Goal: Task Accomplishment & Management: Manage account settings

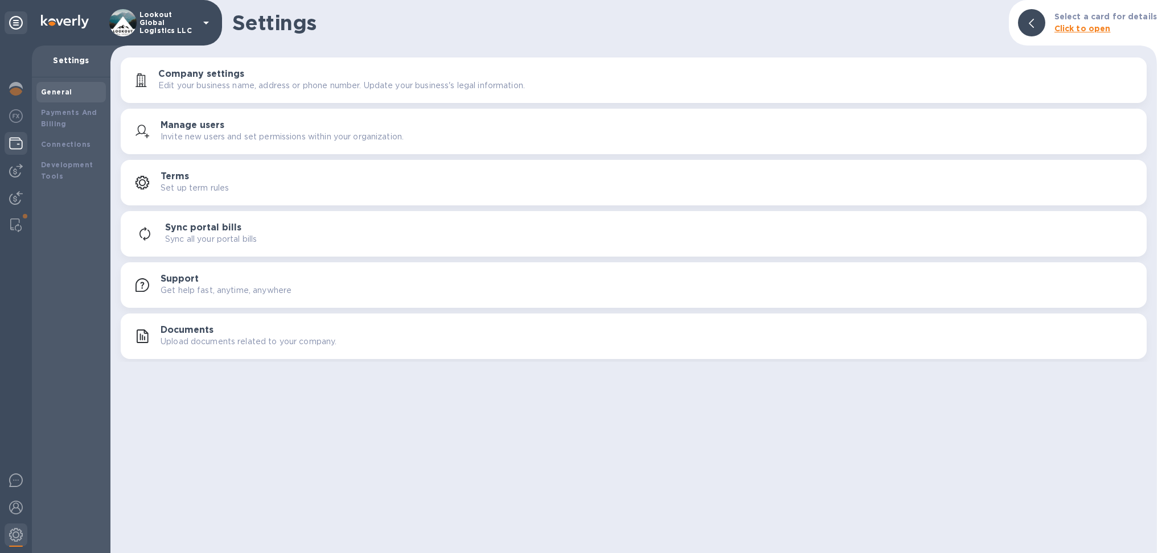
click at [13, 147] on img at bounding box center [16, 144] width 14 height 14
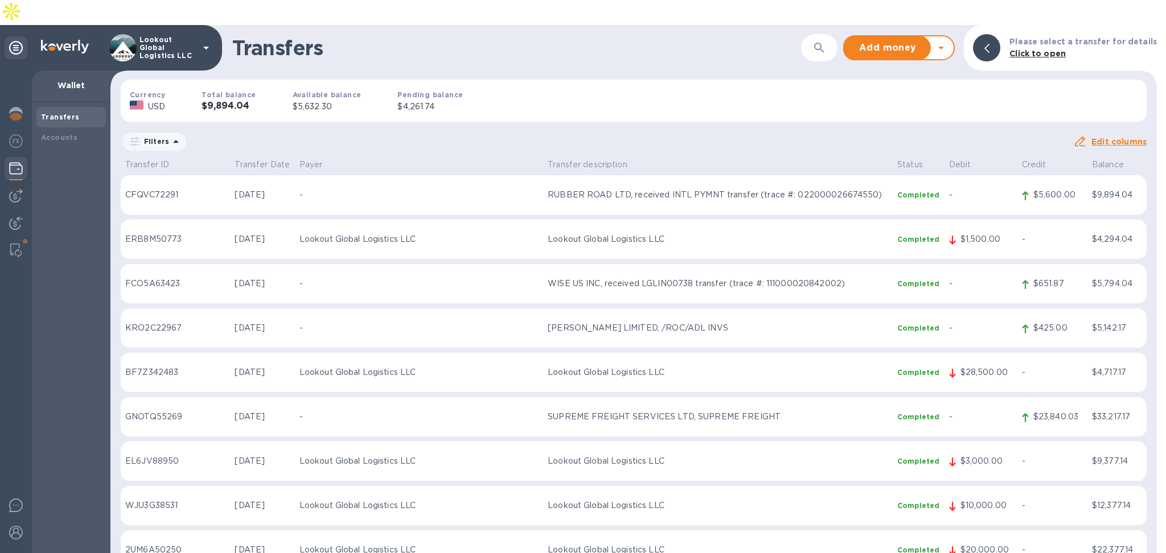
click at [948, 41] on icon at bounding box center [941, 48] width 14 height 14
click at [916, 96] on b "Withdraw money" at bounding box center [899, 100] width 73 height 9
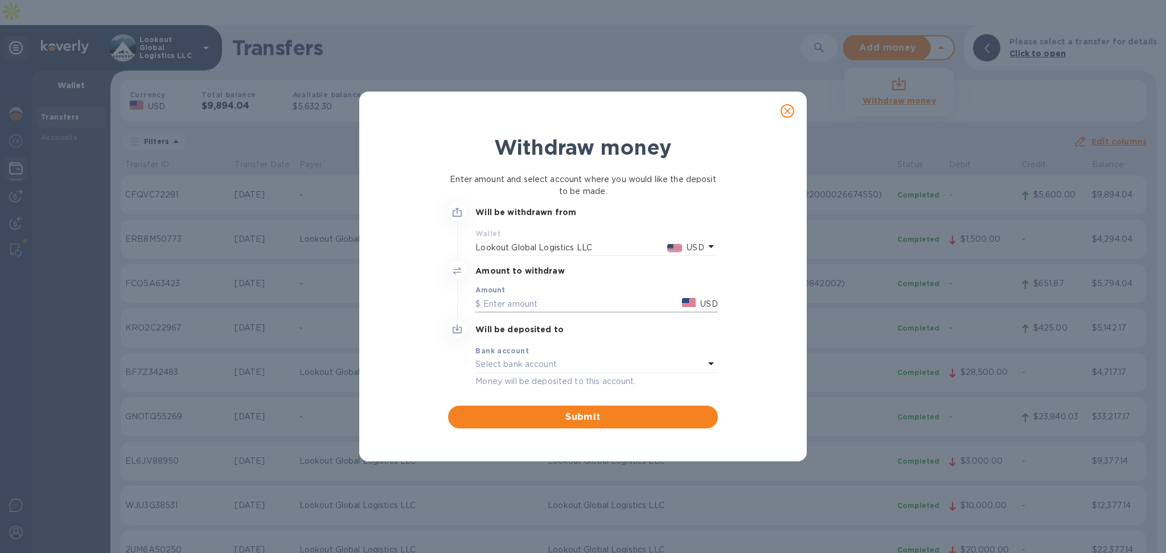
click at [545, 299] on input "text" at bounding box center [576, 303] width 202 height 17
type input "5,600"
click at [518, 358] on div "Select bank account" at bounding box center [589, 365] width 228 height 16
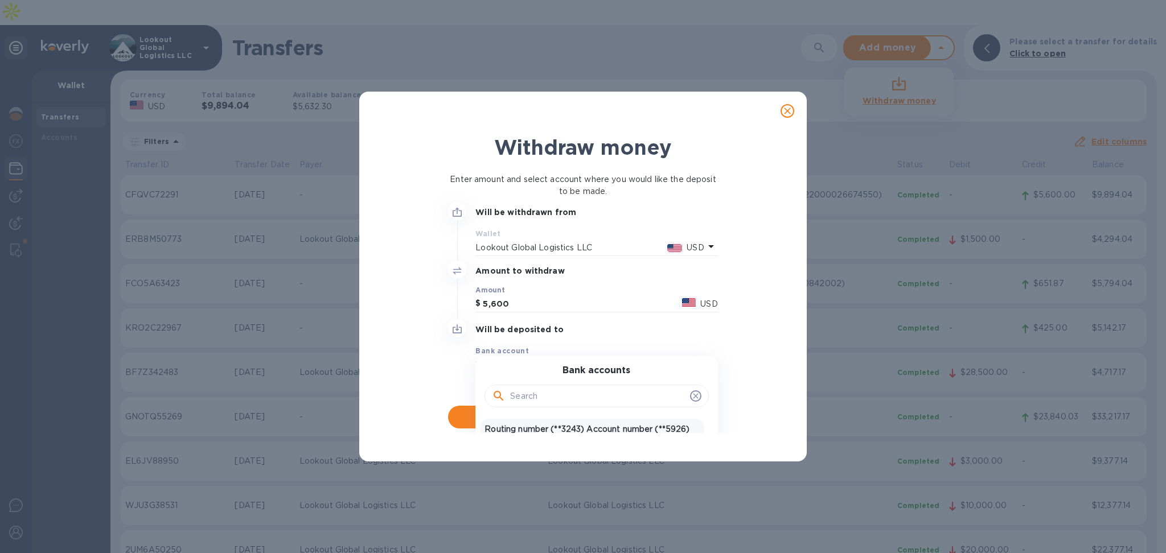
click at [544, 427] on p "Routing number (**3243) Account number (**5926)" at bounding box center [592, 430] width 215 height 12
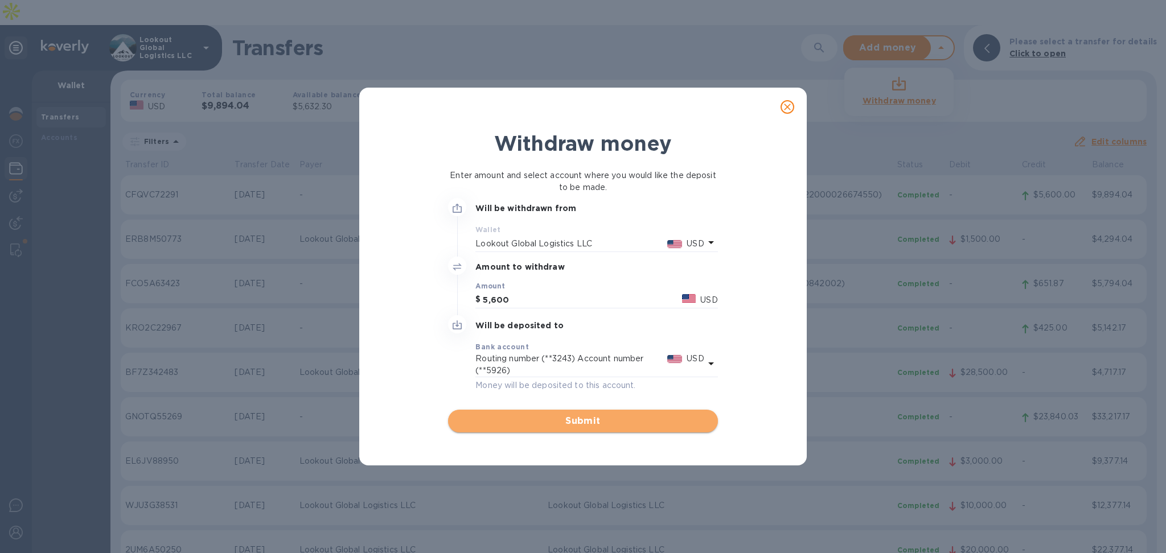
click at [545, 418] on span "Submit" at bounding box center [582, 421] width 251 height 14
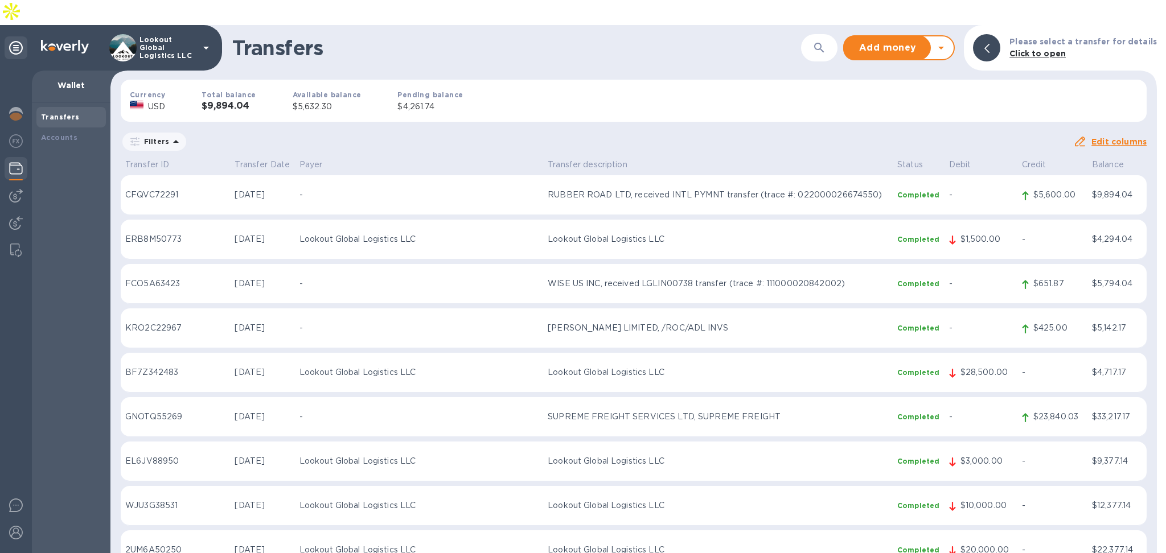
click at [952, 35] on div "Add money Withdraw money" at bounding box center [899, 47] width 112 height 25
click at [946, 41] on icon at bounding box center [941, 48] width 14 height 14
click at [923, 96] on b "Withdraw money" at bounding box center [899, 100] width 73 height 9
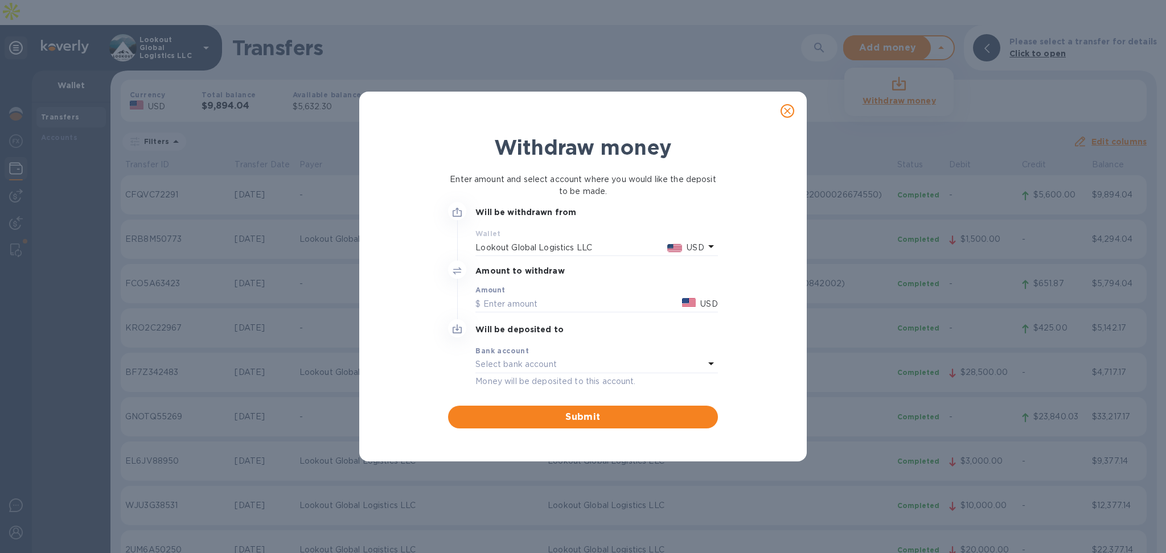
click at [521, 293] on div "Amount USD" at bounding box center [596, 299] width 242 height 26
click at [517, 308] on input "text" at bounding box center [576, 303] width 202 height 17
type input "5,600"
click at [558, 358] on div "Select bank account" at bounding box center [589, 365] width 228 height 16
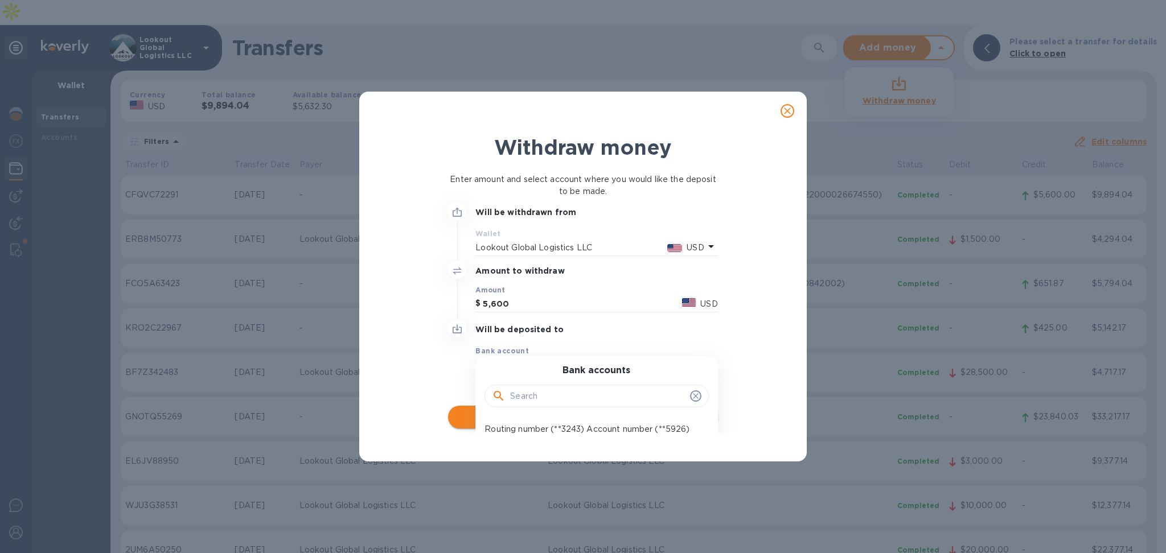
click at [552, 426] on p "Routing number (**3243) Account number (**5926)" at bounding box center [592, 430] width 215 height 12
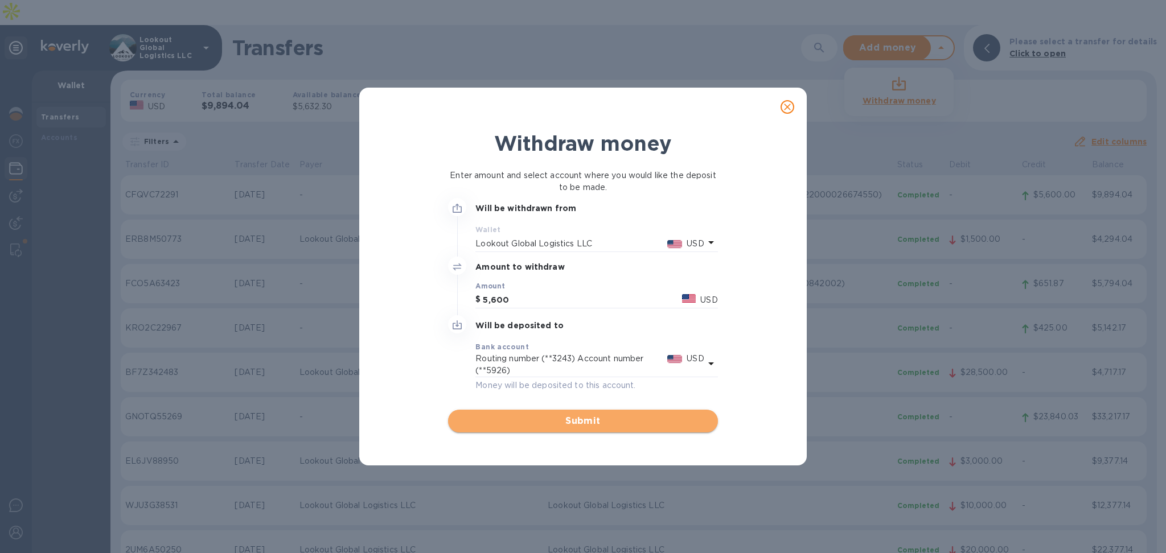
click at [588, 420] on span "Submit" at bounding box center [582, 421] width 251 height 14
